Goal: Use online tool/utility: Use online tool/utility

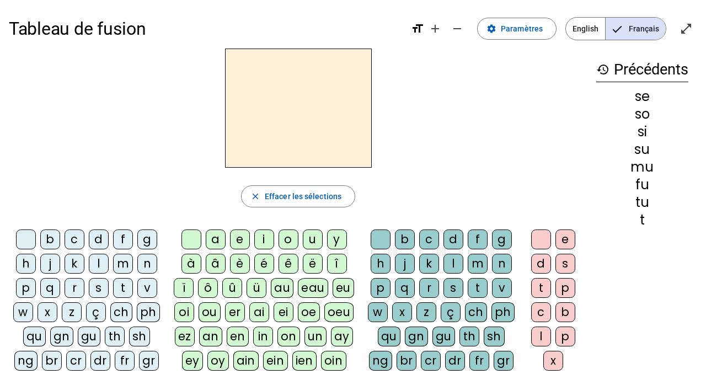
click at [94, 266] on div "l" at bounding box center [99, 264] width 20 height 20
click at [221, 235] on div "a" at bounding box center [216, 239] width 20 height 20
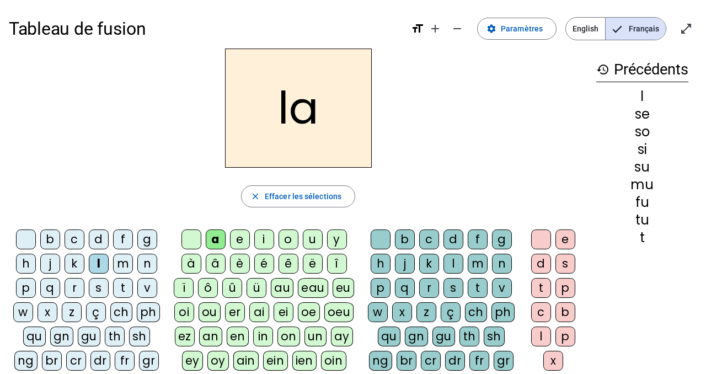
click at [117, 291] on div "t" at bounding box center [123, 288] width 20 height 20
click at [103, 283] on div "s" at bounding box center [99, 288] width 20 height 20
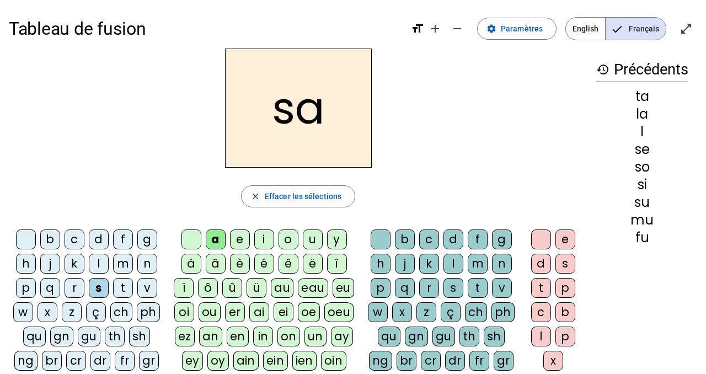
click at [262, 241] on div "i" at bounding box center [264, 239] width 20 height 20
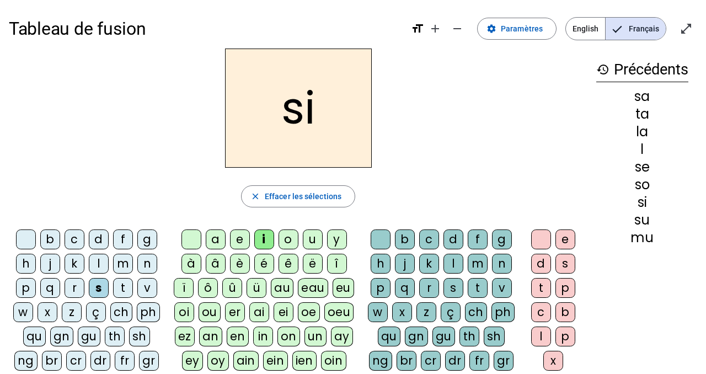
click at [332, 239] on div "y" at bounding box center [337, 239] width 20 height 20
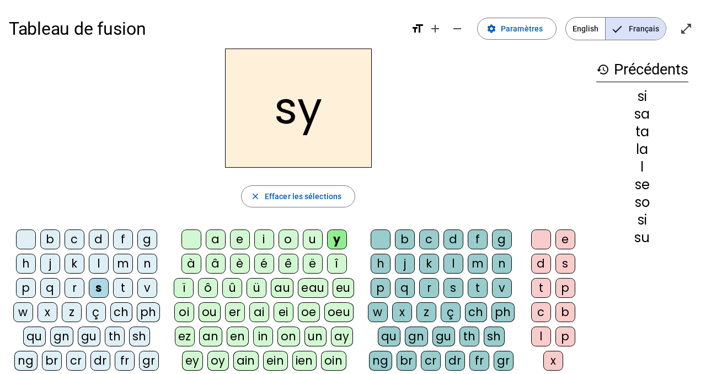
click at [265, 238] on div "i" at bounding box center [264, 239] width 20 height 20
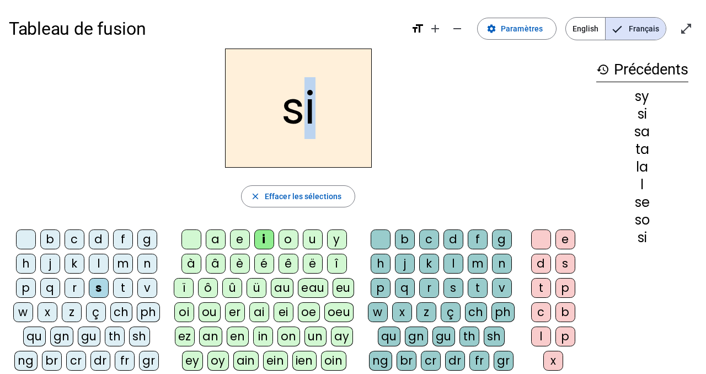
drag, startPoint x: 305, startPoint y: 105, endPoint x: 315, endPoint y: 105, distance: 9.9
click at [315, 105] on h2 "si" at bounding box center [298, 108] width 147 height 119
click at [303, 239] on div "u" at bounding box center [313, 239] width 20 height 20
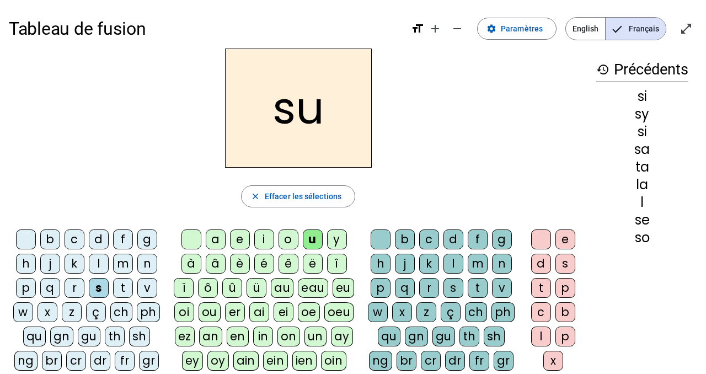
click at [51, 233] on div "b" at bounding box center [50, 239] width 20 height 20
click at [458, 268] on div "l" at bounding box center [453, 264] width 20 height 20
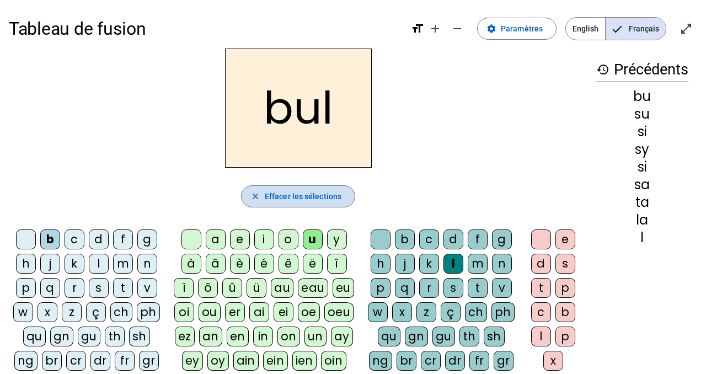
click at [348, 197] on span "button" at bounding box center [298, 196] width 113 height 26
